Goal: Check status: Check status

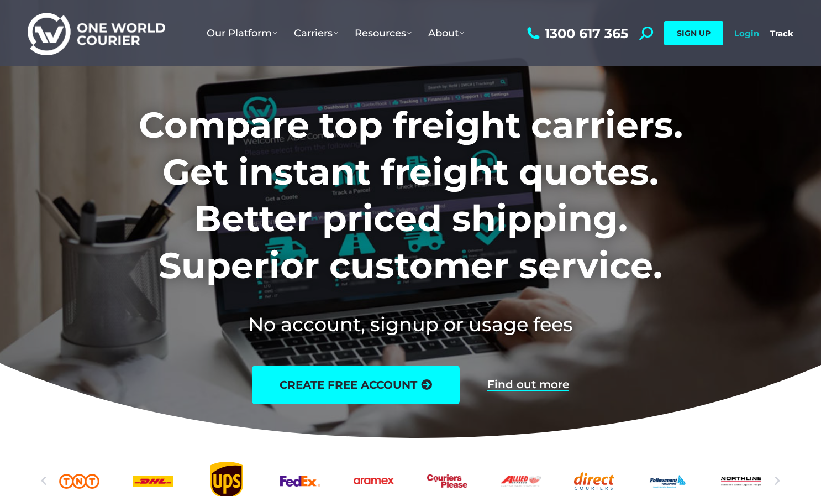
click at [739, 36] on link "Login" at bounding box center [747, 33] width 25 height 11
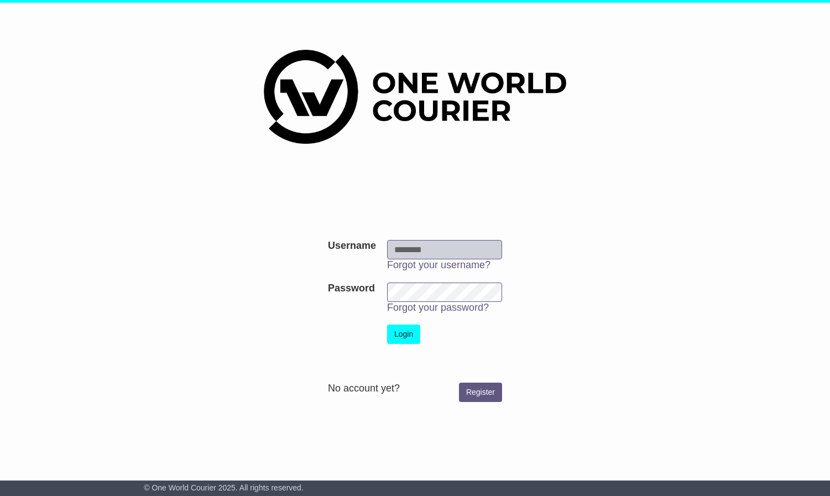
type input "**********"
click at [407, 336] on button "Login" at bounding box center [403, 333] width 33 height 19
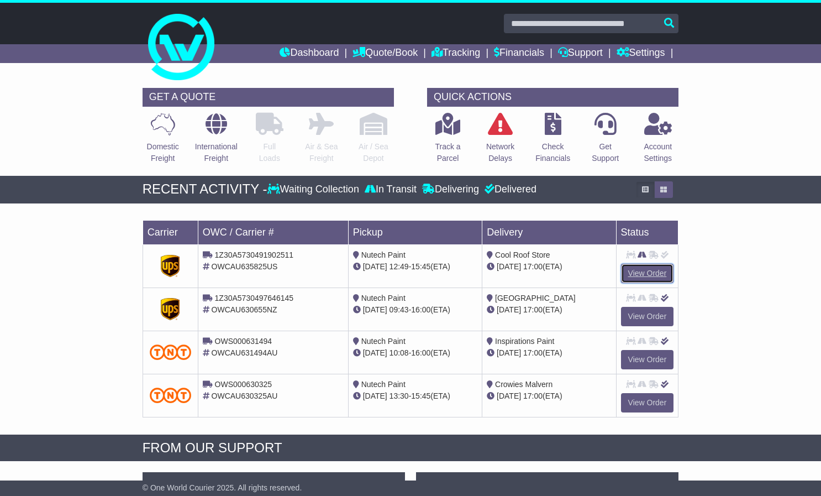
click at [640, 271] on link "View Order" at bounding box center [647, 273] width 53 height 19
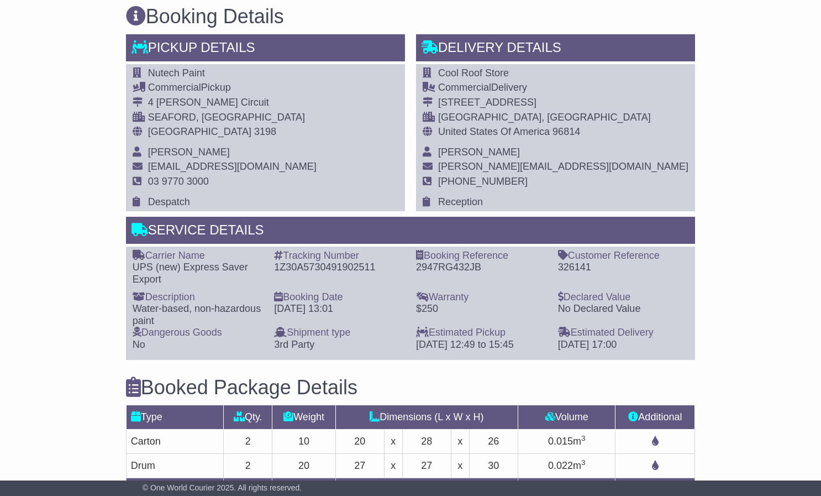
scroll to position [663, 0]
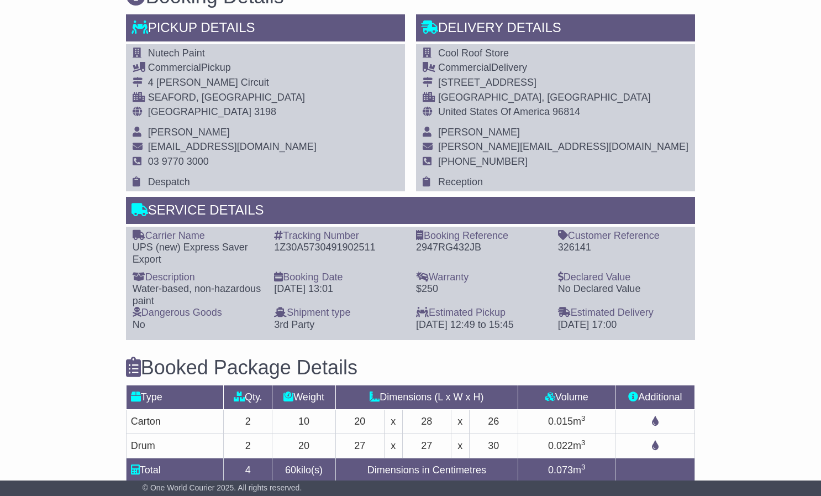
click at [340, 243] on div "1Z30A5730491902511" at bounding box center [339, 248] width 131 height 12
click at [337, 248] on div "1Z30A5730491902511" at bounding box center [339, 248] width 131 height 12
copy div "1Z30A5730491902511"
